Goal: Task Accomplishment & Management: Manage account settings

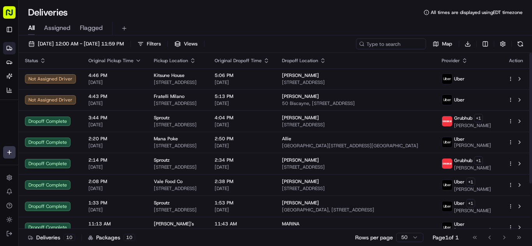
click at [123, 102] on span "[DATE]" at bounding box center [114, 103] width 53 height 6
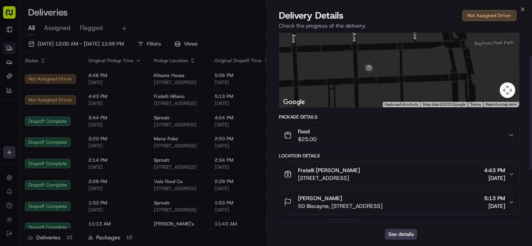
scroll to position [127, 0]
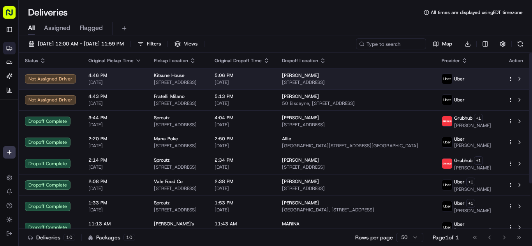
click at [128, 82] on span "[DATE]" at bounding box center [114, 82] width 53 height 6
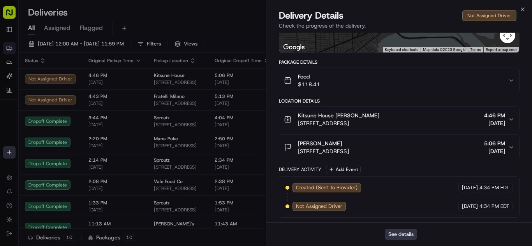
click at [396, 232] on button "See details" at bounding box center [401, 234] width 32 height 11
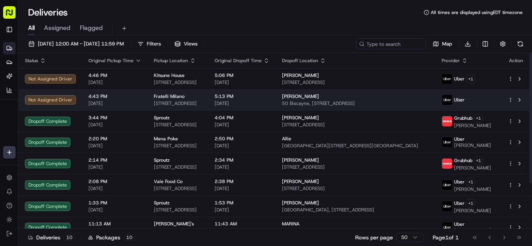
click at [135, 96] on span "4:43 PM" at bounding box center [114, 96] width 53 height 6
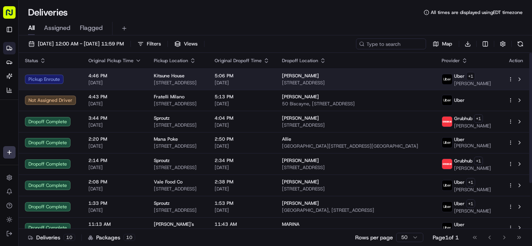
click at [139, 84] on td "4:46 PM [DATE]" at bounding box center [114, 79] width 65 height 21
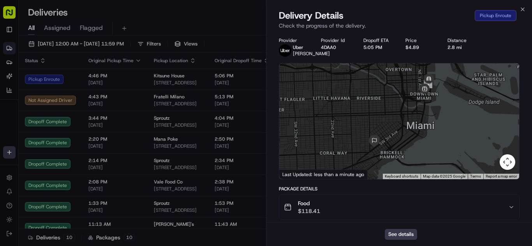
click at [320, 207] on span "Food" at bounding box center [309, 204] width 22 height 8
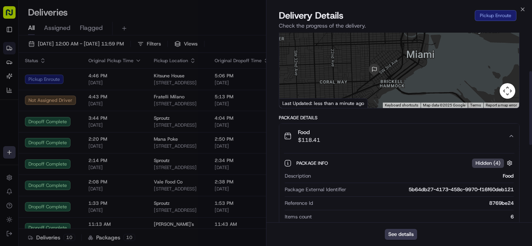
scroll to position [156, 0]
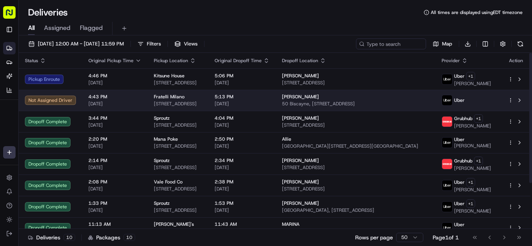
click at [135, 100] on div "4:43 PM [DATE]" at bounding box center [114, 100] width 53 height 13
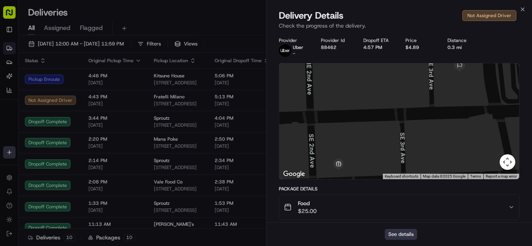
click at [394, 234] on button "See details" at bounding box center [401, 234] width 32 height 11
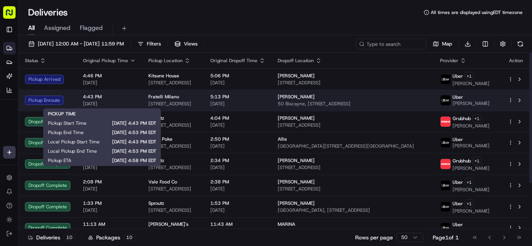
click at [111, 101] on span "[DATE]" at bounding box center [109, 104] width 53 height 6
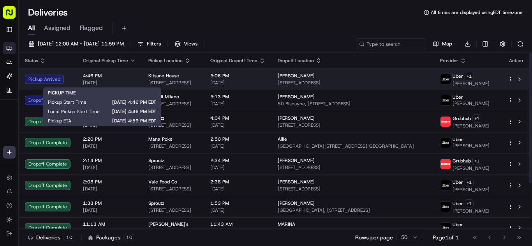
click at [128, 79] on div "4:46 PM [DATE]" at bounding box center [109, 79] width 53 height 13
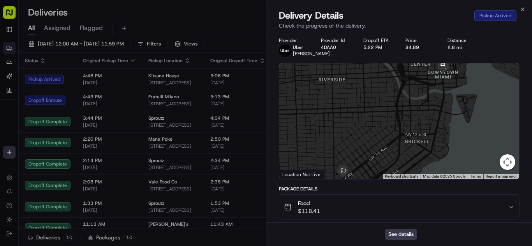
drag, startPoint x: 416, startPoint y: 113, endPoint x: 410, endPoint y: 118, distance: 8.0
click at [410, 118] on div at bounding box center [399, 121] width 240 height 116
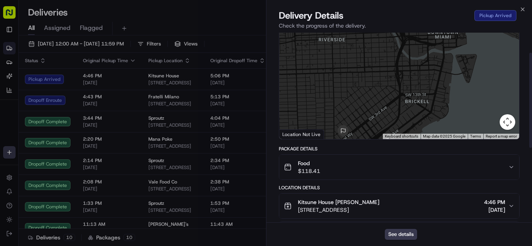
scroll to position [78, 0]
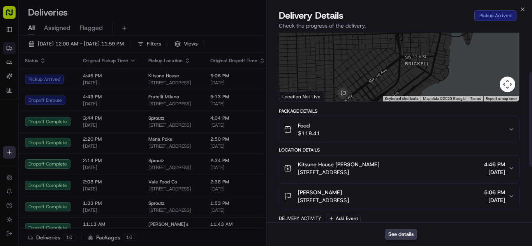
click at [362, 133] on div "Food $118.41" at bounding box center [396, 130] width 224 height 16
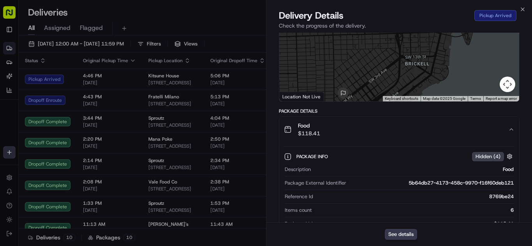
click at [362, 133] on div "Food $118.41" at bounding box center [396, 130] width 224 height 16
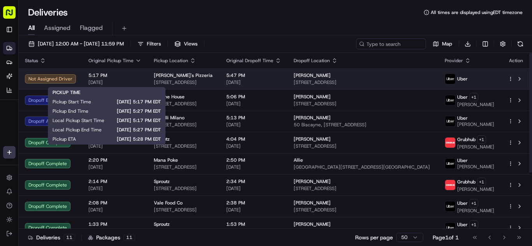
click at [136, 79] on div "5:17 PM [DATE]" at bounding box center [114, 78] width 53 height 13
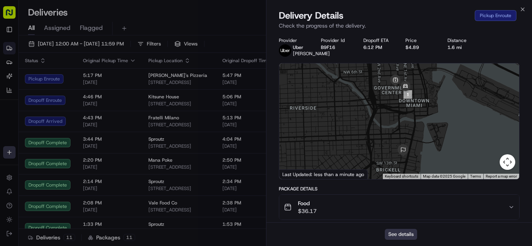
click at [401, 233] on button "See details" at bounding box center [401, 234] width 32 height 11
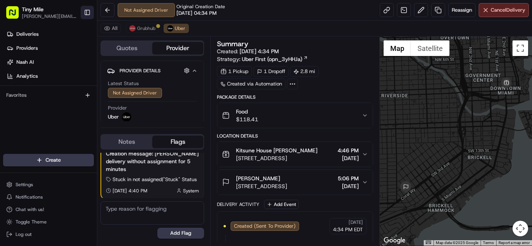
click at [86, 14] on button "Toggle Sidebar" at bounding box center [87, 12] width 13 height 13
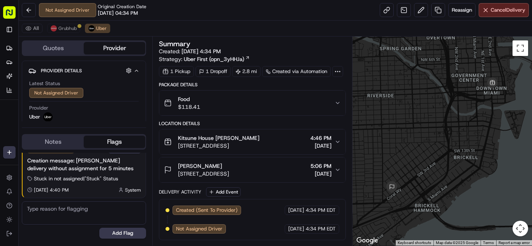
scroll to position [14, 0]
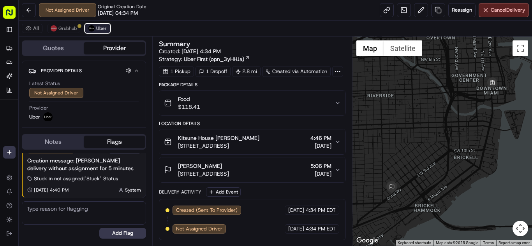
click at [100, 28] on span "Uber" at bounding box center [101, 28] width 11 height 6
click at [305, 105] on div "Food $118.41" at bounding box center [249, 103] width 171 height 16
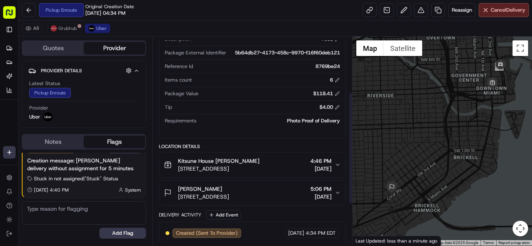
scroll to position [104, 0]
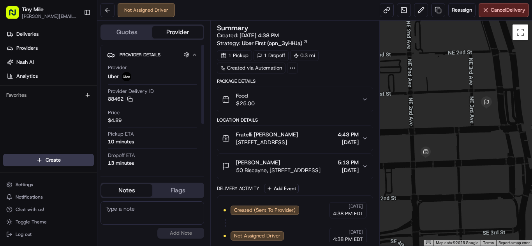
scroll to position [9, 0]
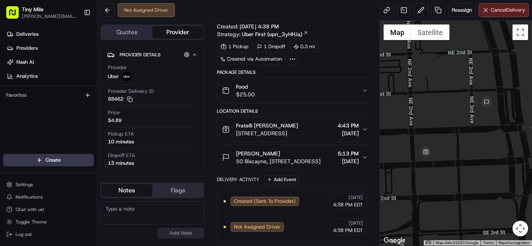
click at [314, 94] on div "Food $25.00" at bounding box center [292, 91] width 140 height 16
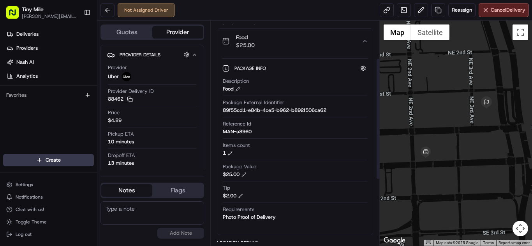
scroll to position [87, 0]
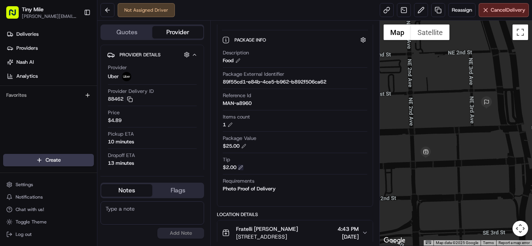
click at [242, 167] on button at bounding box center [240, 167] width 5 height 5
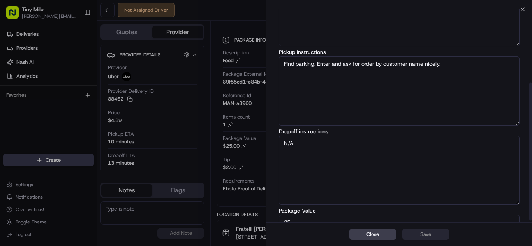
scroll to position [116, 0]
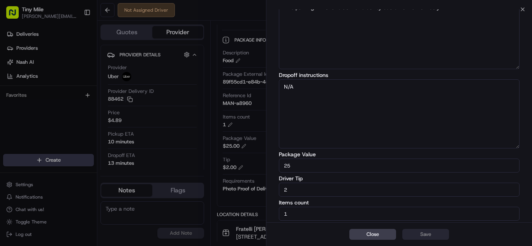
drag, startPoint x: 291, startPoint y: 189, endPoint x: 254, endPoint y: 189, distance: 37.4
click at [255, 189] on body "Tiny Mile aaron.licong@gmail.com Toggle Sidebar Deliveries Providers Nash AI An…" at bounding box center [266, 123] width 532 height 246
type input "3"
click at [353, 232] on button "Close" at bounding box center [372, 234] width 47 height 11
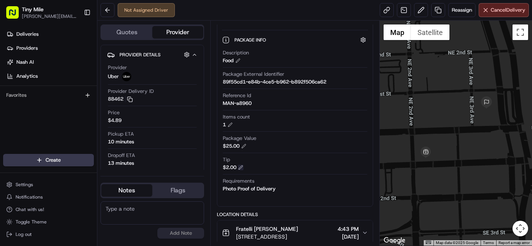
click at [241, 169] on button at bounding box center [240, 167] width 5 height 5
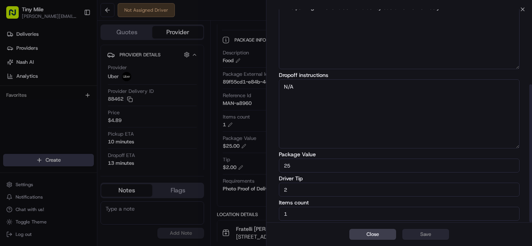
drag, startPoint x: 299, startPoint y: 193, endPoint x: 244, endPoint y: 193, distance: 54.9
click at [244, 193] on body "Tiny Mile aaron.licong@gmail.com Toggle Sidebar Deliveries Providers Nash AI An…" at bounding box center [266, 123] width 532 height 246
type input "3"
click at [415, 234] on button "Save" at bounding box center [425, 234] width 47 height 11
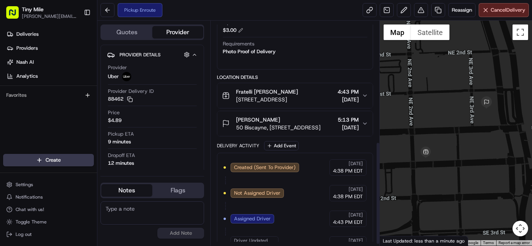
scroll to position [267, 0]
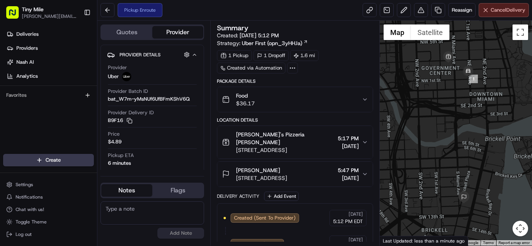
click at [503, 11] on span "Cancel Delivery" at bounding box center [507, 10] width 35 height 7
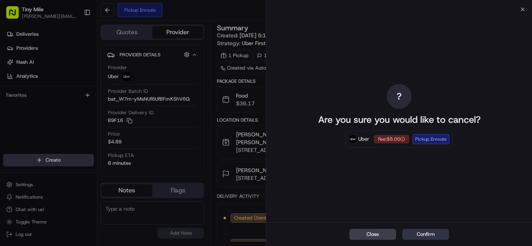
click at [426, 231] on button "Confirm" at bounding box center [425, 234] width 47 height 11
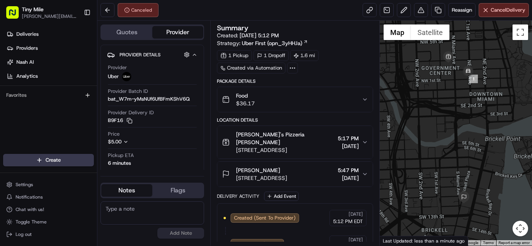
click at [272, 104] on div "Food $36.17" at bounding box center [292, 100] width 140 height 16
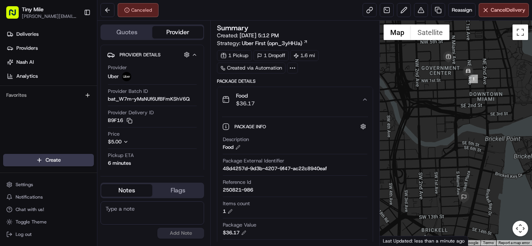
click at [272, 104] on div "Food $36.17" at bounding box center [292, 100] width 140 height 16
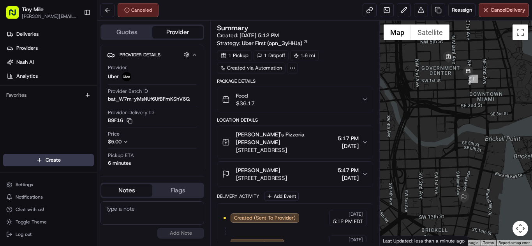
click at [272, 104] on div "Food $36.17" at bounding box center [292, 100] width 140 height 16
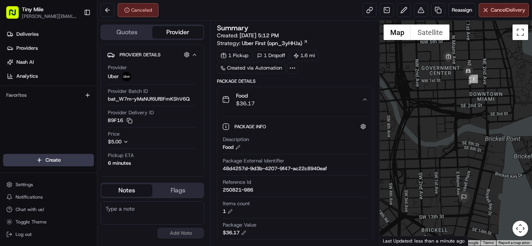
click at [272, 104] on div "Food $36.17" at bounding box center [292, 100] width 140 height 16
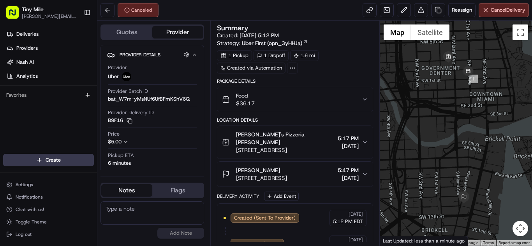
click at [283, 102] on div "Food $36.17" at bounding box center [292, 100] width 140 height 16
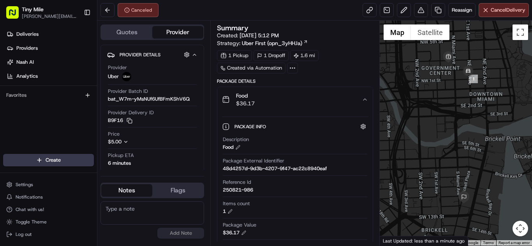
click at [283, 102] on div "Food $36.17" at bounding box center [292, 100] width 140 height 16
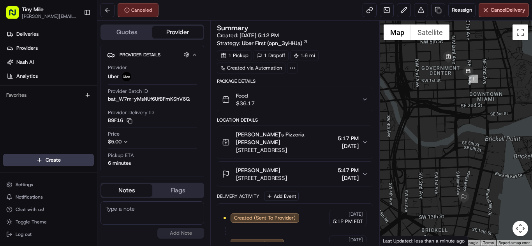
click at [283, 102] on div "Food $36.17" at bounding box center [292, 100] width 140 height 16
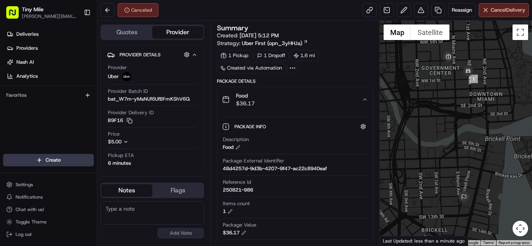
click at [258, 190] on div "Reference Id 250821-986" at bounding box center [295, 186] width 144 height 15
click at [243, 190] on div "250821-986" at bounding box center [238, 190] width 30 height 7
drag, startPoint x: 236, startPoint y: 190, endPoint x: 229, endPoint y: 190, distance: 7.0
click at [229, 190] on div "250821-986" at bounding box center [238, 190] width 30 height 7
click at [222, 190] on div "Description Food Package External Identifier 48d4257d-9d3b-4207-9f47-ac22c8940e…" at bounding box center [295, 207] width 146 height 149
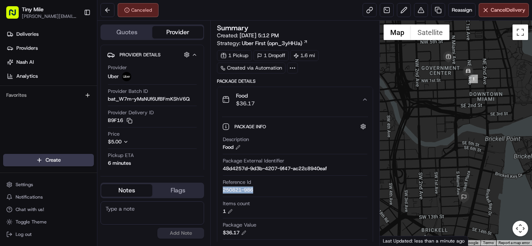
drag, startPoint x: 223, startPoint y: 190, endPoint x: 271, endPoint y: 190, distance: 47.5
click at [271, 190] on div "Description Food Package External Identifier 48d4257d-9d3b-4207-9f47-ac22c8940e…" at bounding box center [295, 207] width 146 height 149
copy div "250821-986"
